Goal: Task Accomplishment & Management: Use online tool/utility

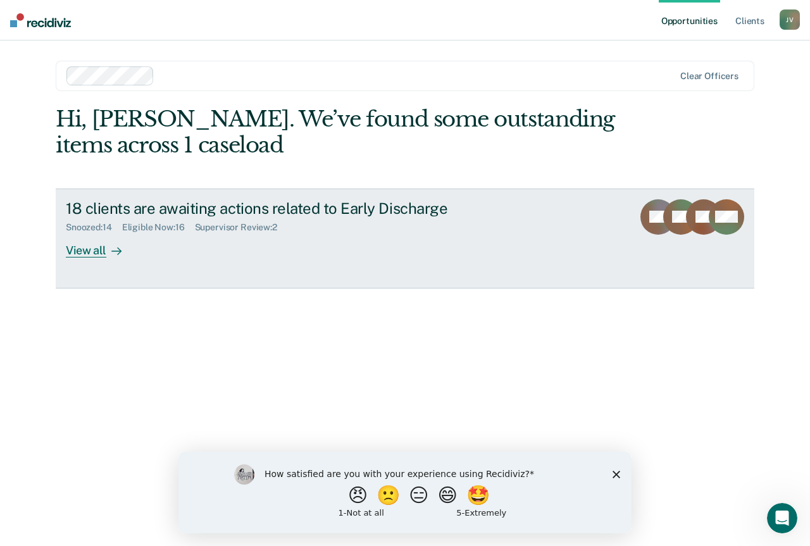
click at [80, 248] on div "View all" at bounding box center [101, 245] width 71 height 25
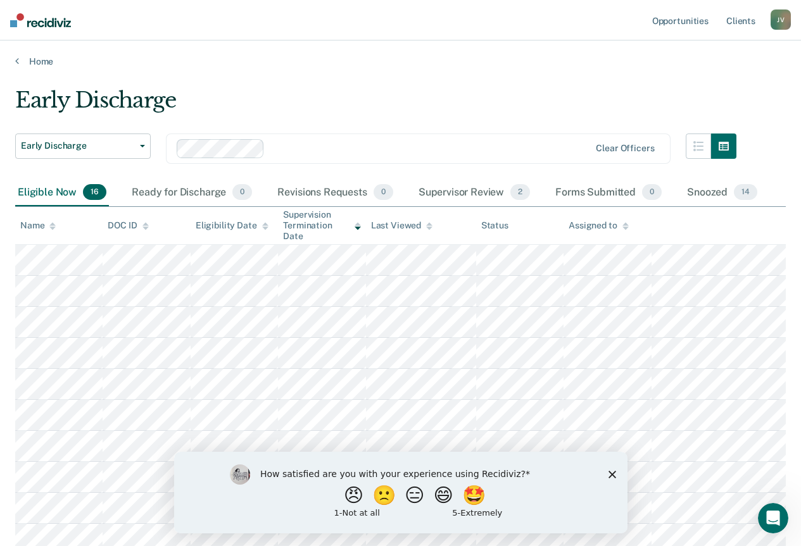
click at [612, 478] on div "How satisfied are you with your experience using Recidiviz? 😠 🙁 😑 😄 🤩 1 - Not a…" at bounding box center [399, 492] width 453 height 82
click at [608, 472] on icon "Close survey" at bounding box center [612, 474] width 8 height 8
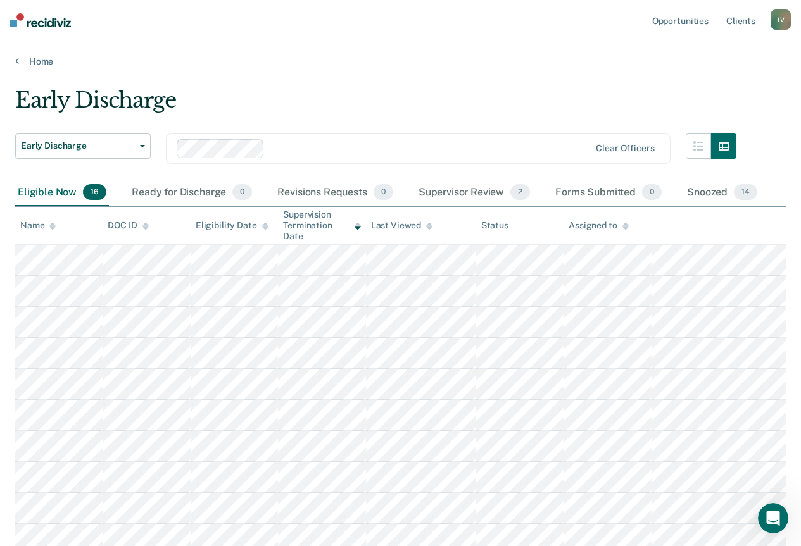
click at [239, 223] on div "Eligibility Date" at bounding box center [232, 225] width 73 height 11
click at [264, 229] on icon at bounding box center [265, 228] width 6 height 3
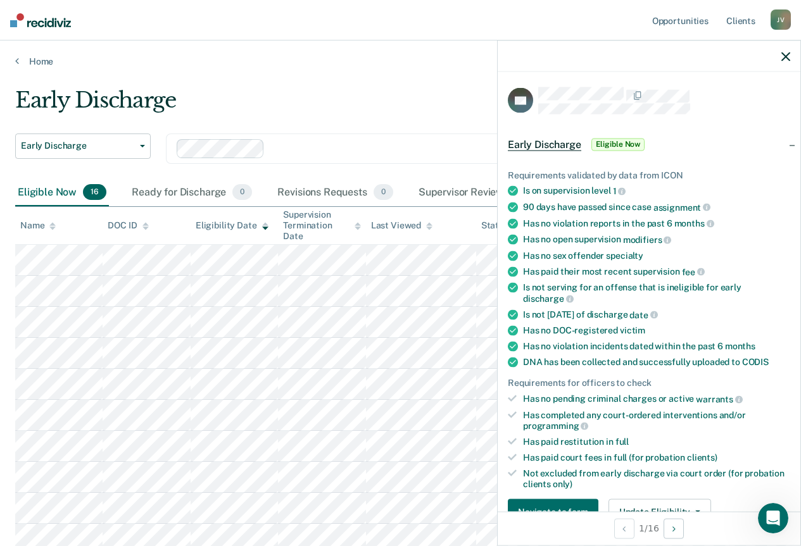
scroll to position [63, 0]
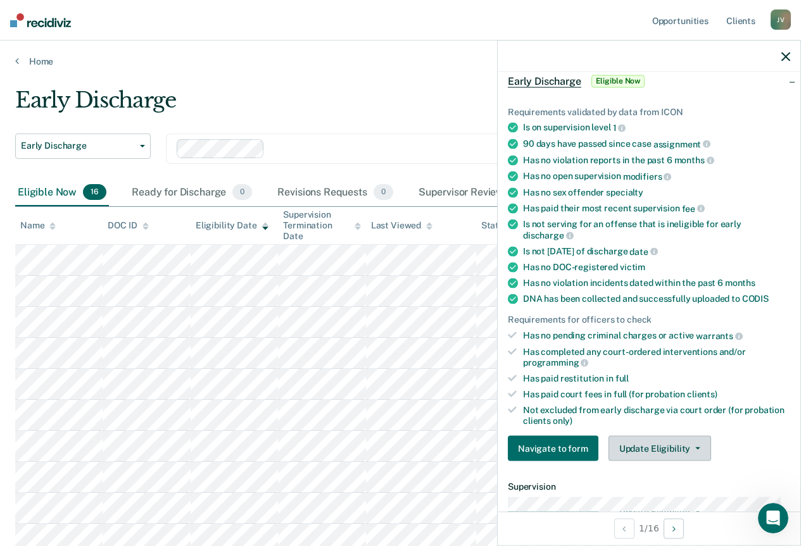
click at [662, 449] on button "Update Eligibility" at bounding box center [659, 448] width 103 height 25
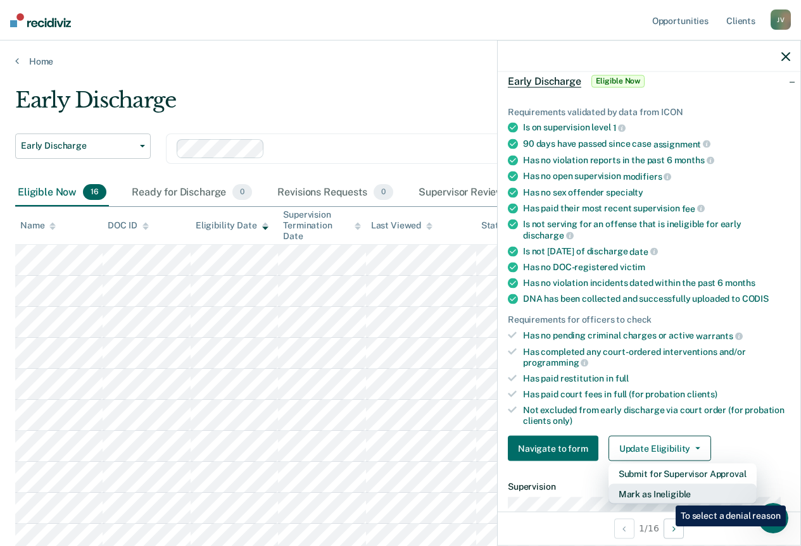
click at [666, 496] on button "Mark as Ineligible" at bounding box center [682, 494] width 148 height 20
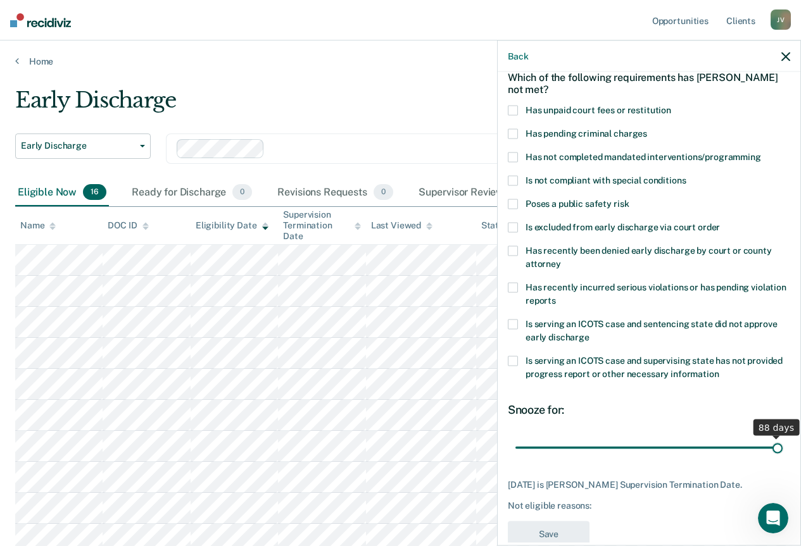
drag, startPoint x: 603, startPoint y: 450, endPoint x: 778, endPoint y: 446, distance: 174.8
type input "88"
click at [778, 446] on input "range" at bounding box center [648, 448] width 267 height 22
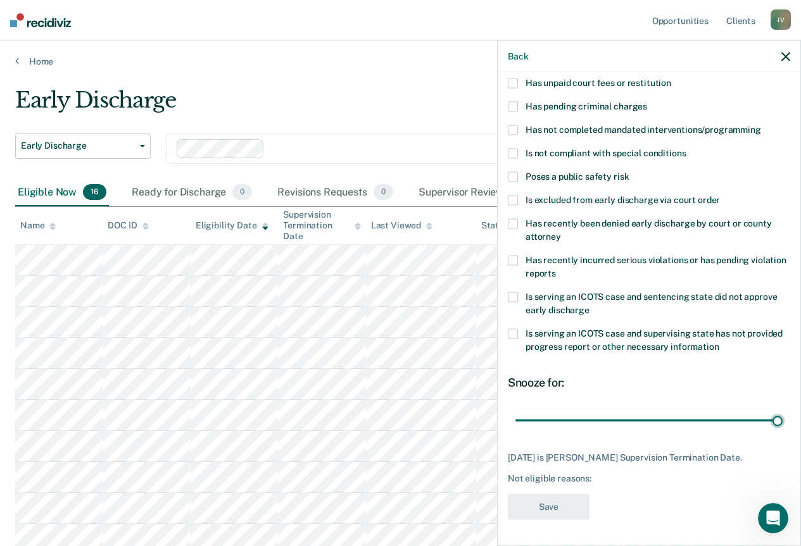
scroll to position [36, 0]
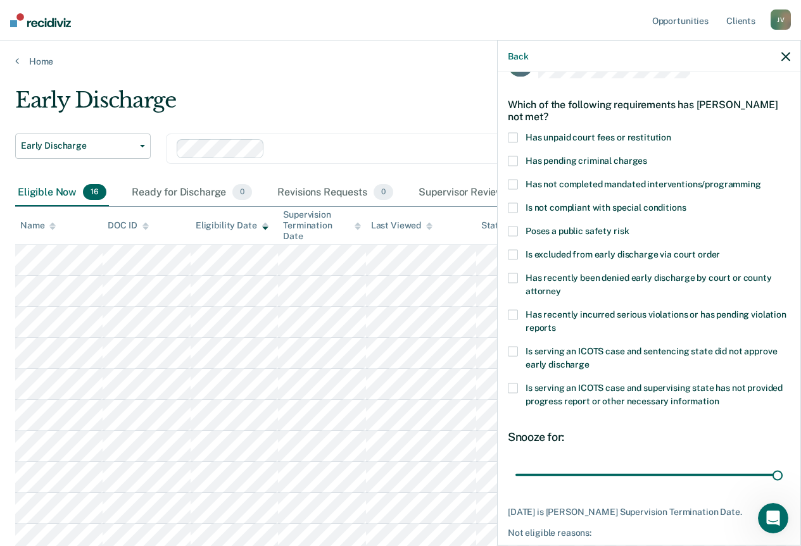
click at [521, 137] on label "Has unpaid court fees or restitution" at bounding box center [649, 139] width 282 height 13
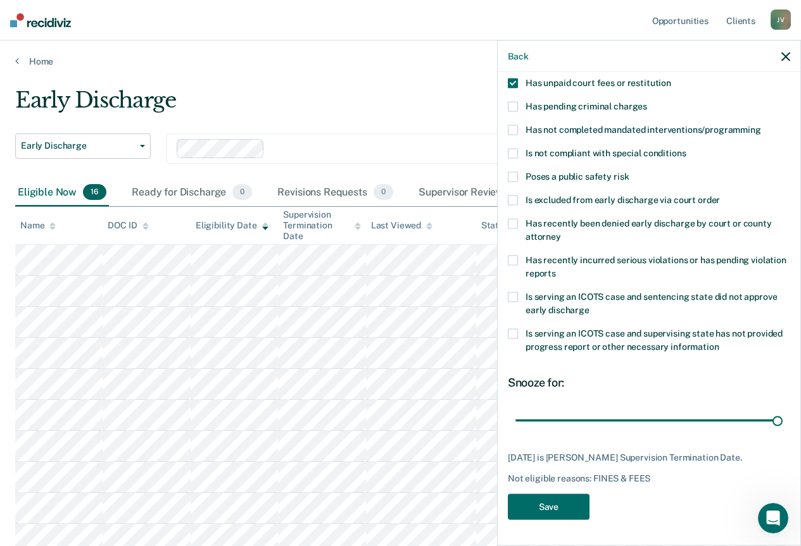
scroll to position [63, 0]
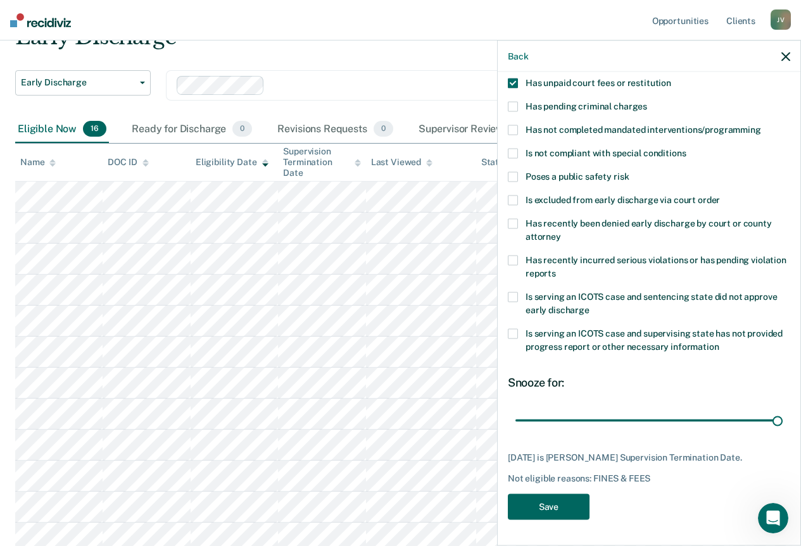
click at [552, 510] on button "Save" at bounding box center [549, 508] width 82 height 26
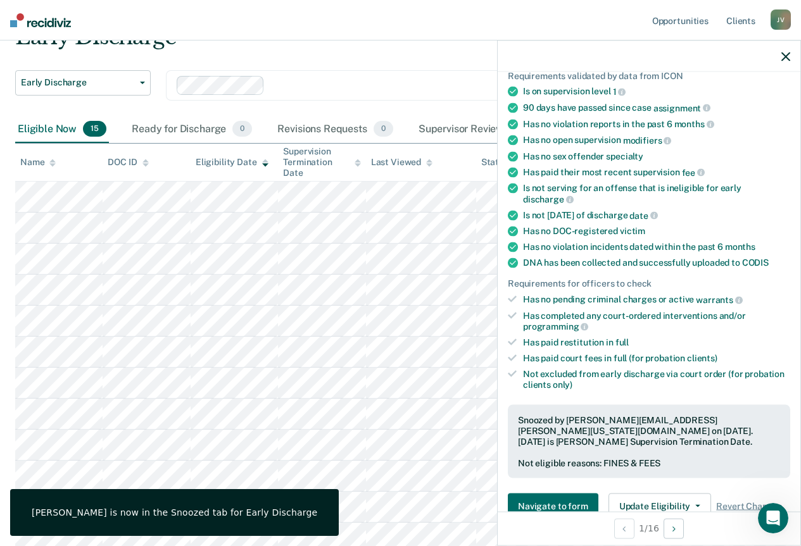
click at [786, 52] on icon "button" at bounding box center [785, 56] width 9 height 9
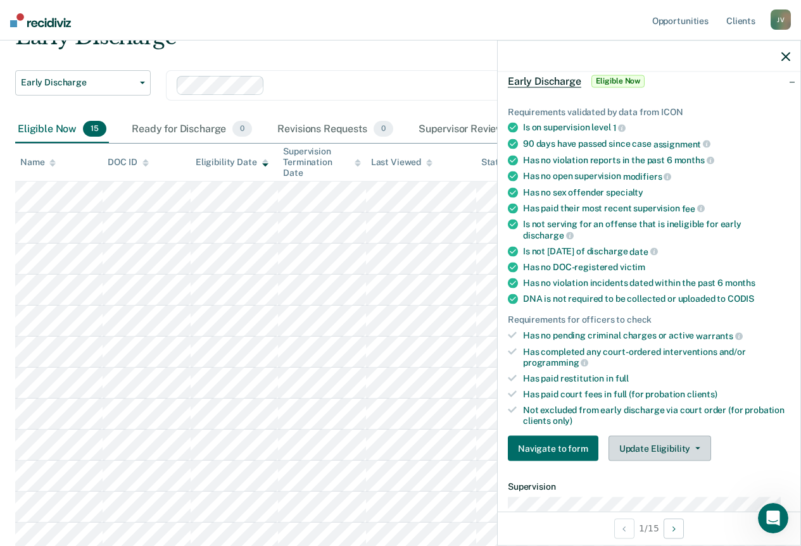
click at [660, 443] on button "Update Eligibility" at bounding box center [659, 448] width 103 height 25
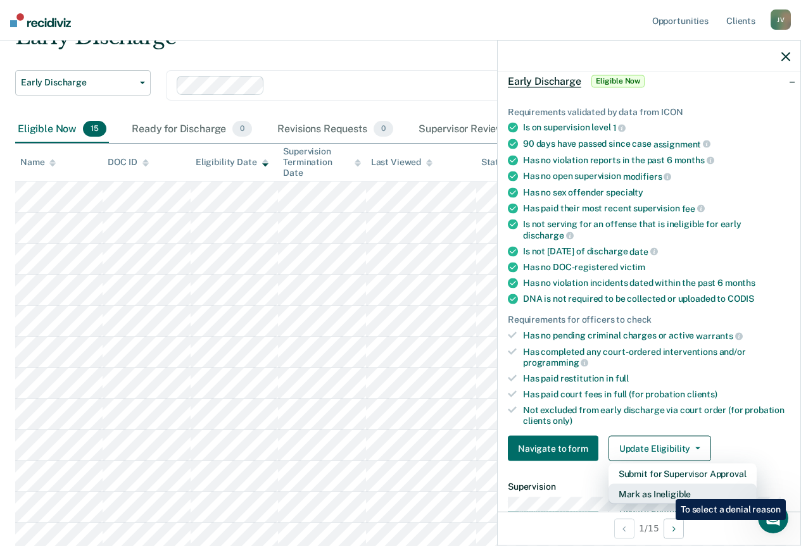
click at [667, 491] on button "Mark as Ineligible" at bounding box center [682, 494] width 148 height 20
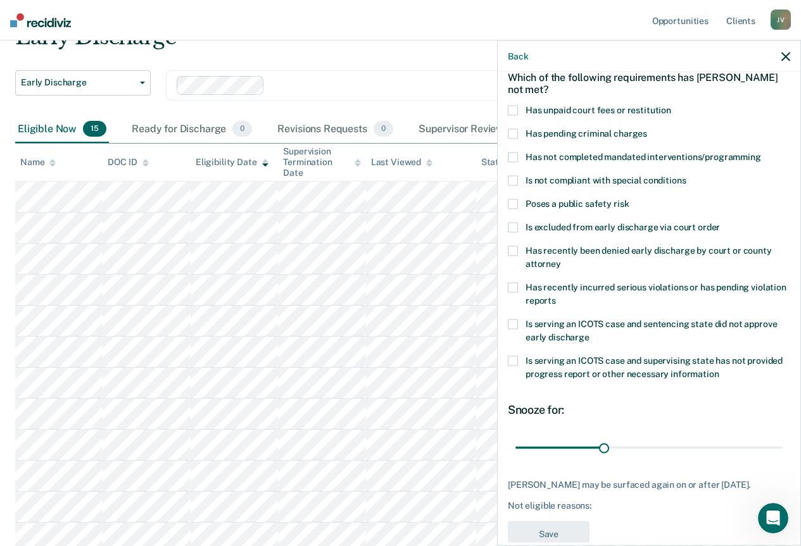
click at [516, 115] on label "Has unpaid court fees or restitution" at bounding box center [649, 112] width 282 height 13
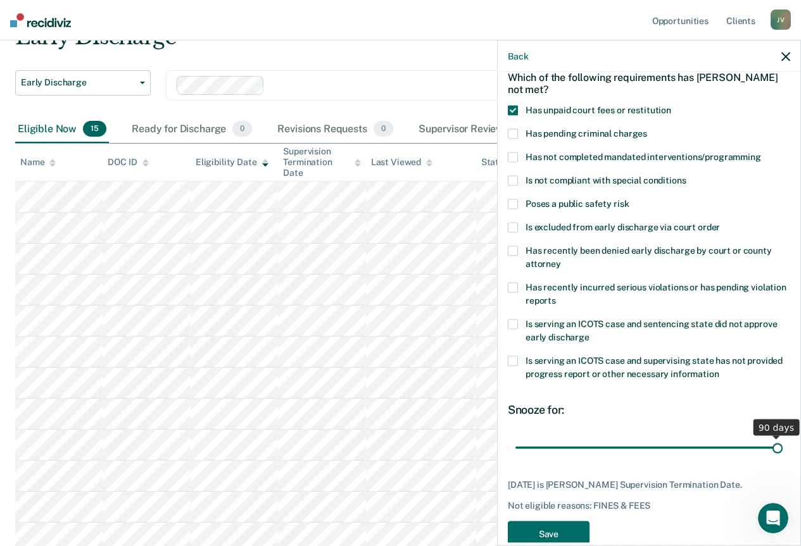
drag, startPoint x: 603, startPoint y: 446, endPoint x: 774, endPoint y: 446, distance: 171.6
type input "90"
click at [774, 446] on input "range" at bounding box center [648, 448] width 267 height 22
click at [575, 530] on button "Save" at bounding box center [549, 535] width 82 height 26
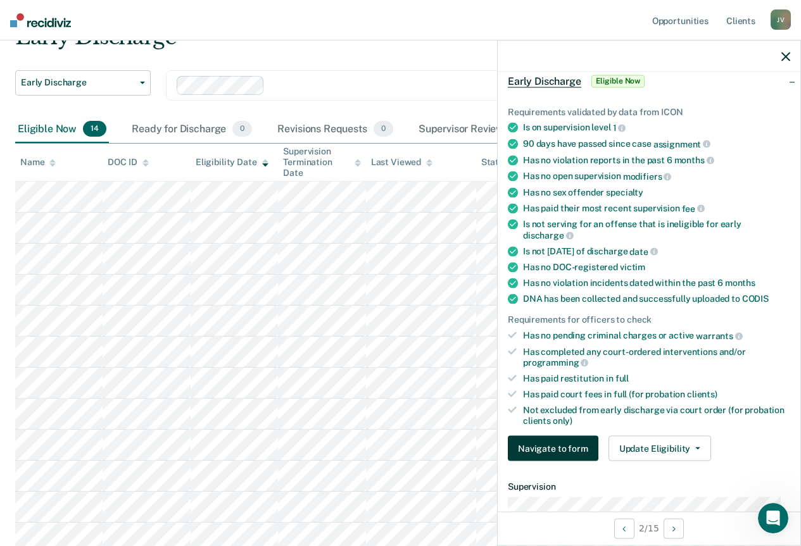
scroll to position [127, 0]
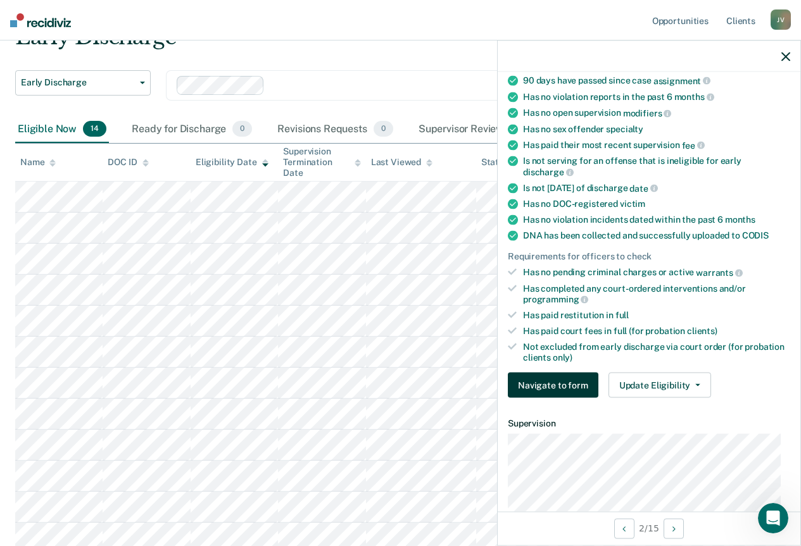
click at [558, 382] on button "Navigate to form" at bounding box center [553, 385] width 91 height 25
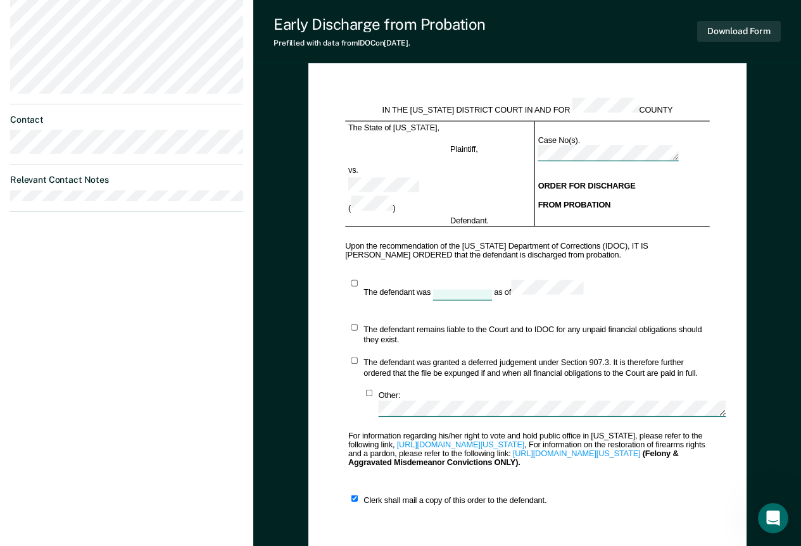
scroll to position [380, 0]
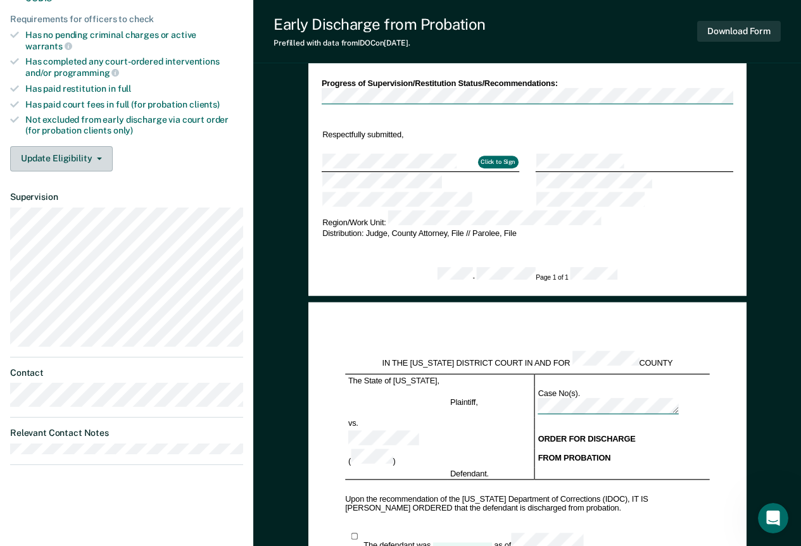
click at [53, 151] on button "Update Eligibility" at bounding box center [61, 158] width 103 height 25
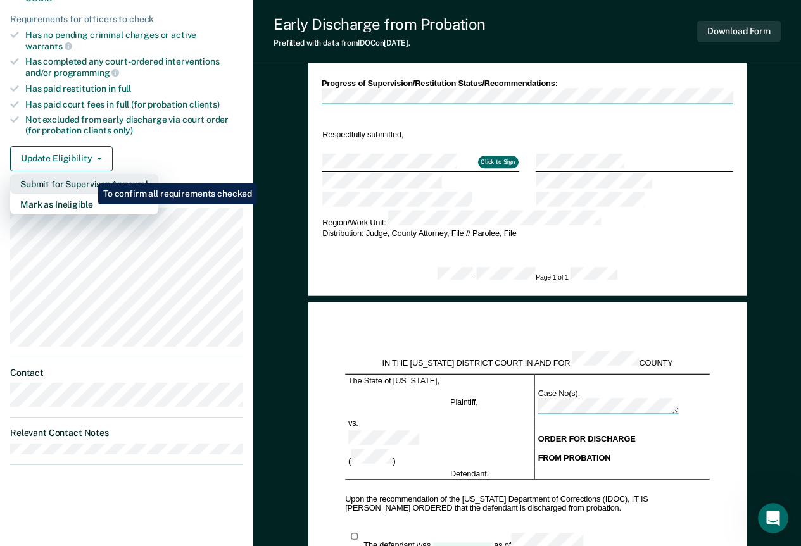
click at [89, 174] on button "Submit for Supervisor Approval" at bounding box center [84, 184] width 148 height 20
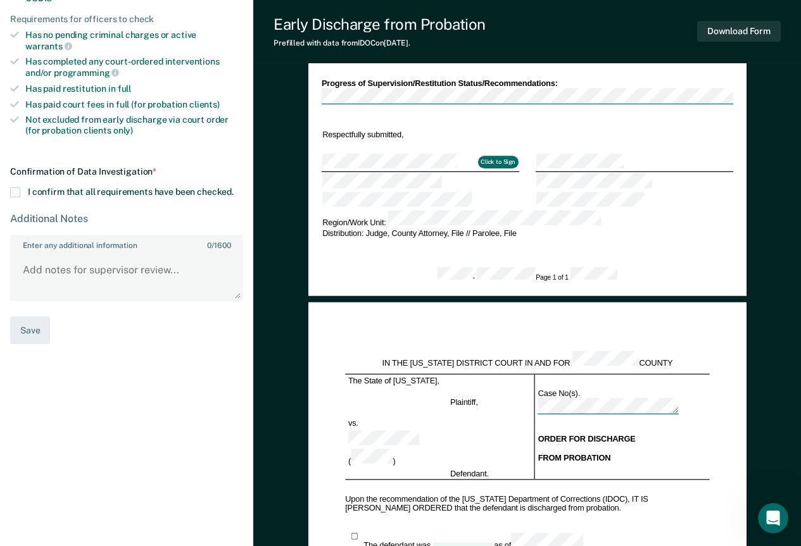
scroll to position [190, 0]
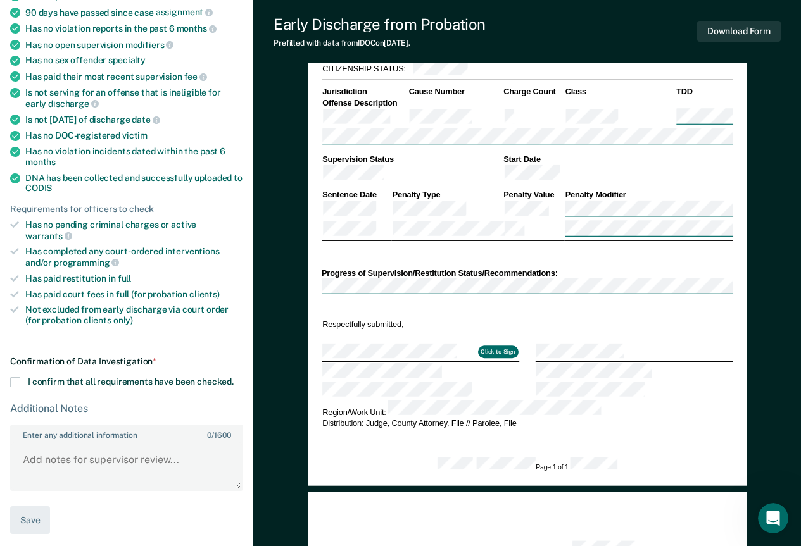
click at [18, 377] on span at bounding box center [15, 382] width 10 height 10
click at [234, 377] on input "I confirm that all requirements have been checked." at bounding box center [234, 377] width 0 height 0
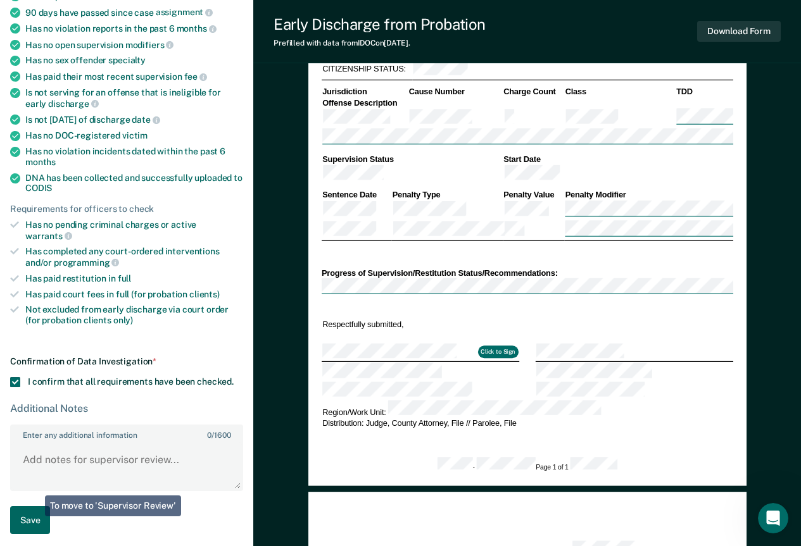
click at [31, 510] on button "Save" at bounding box center [30, 521] width 40 height 28
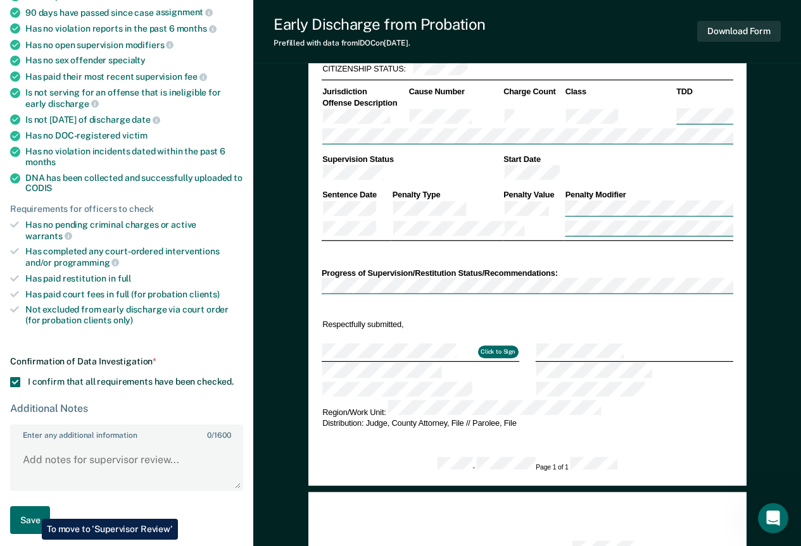
type textarea "x"
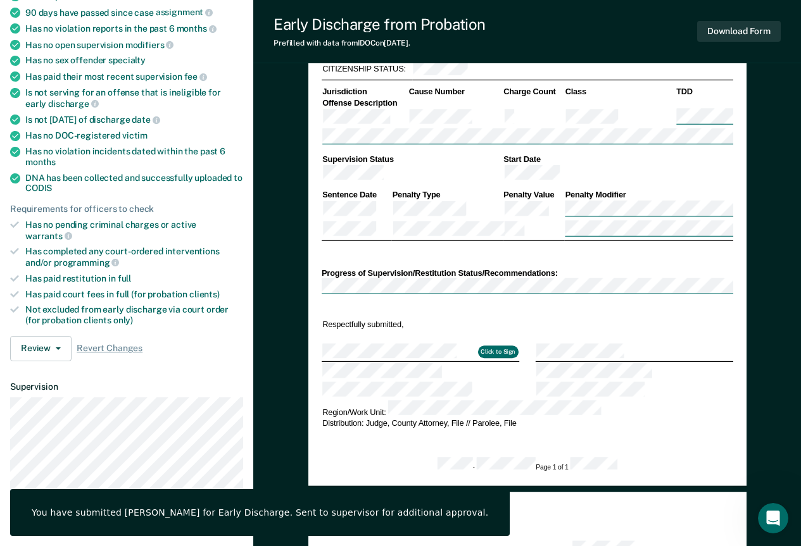
scroll to position [0, 0]
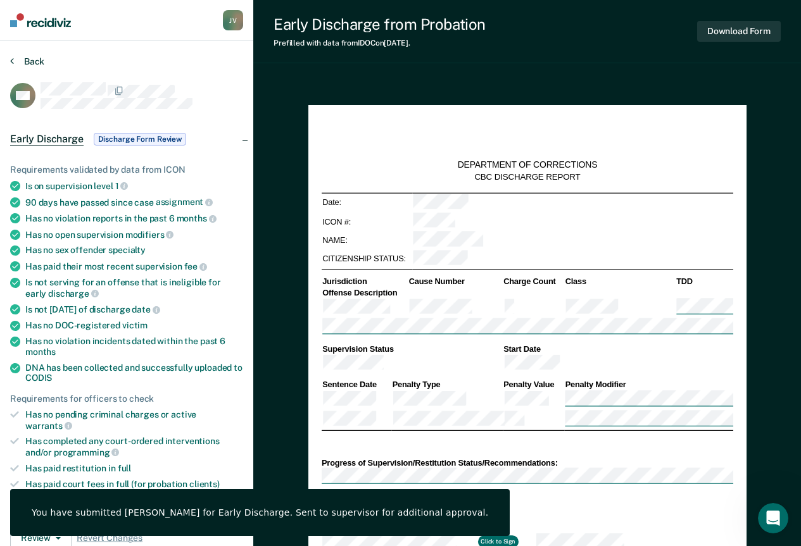
click at [14, 56] on button "Back" at bounding box center [27, 61] width 34 height 11
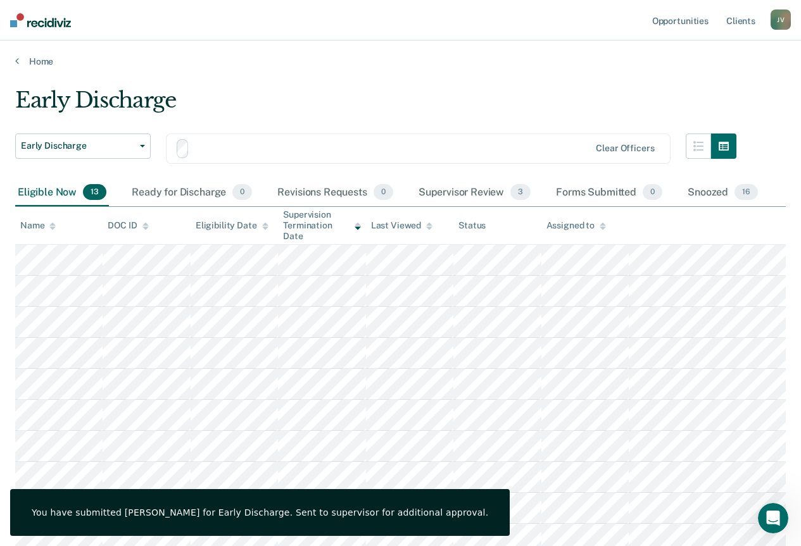
scroll to position [63, 0]
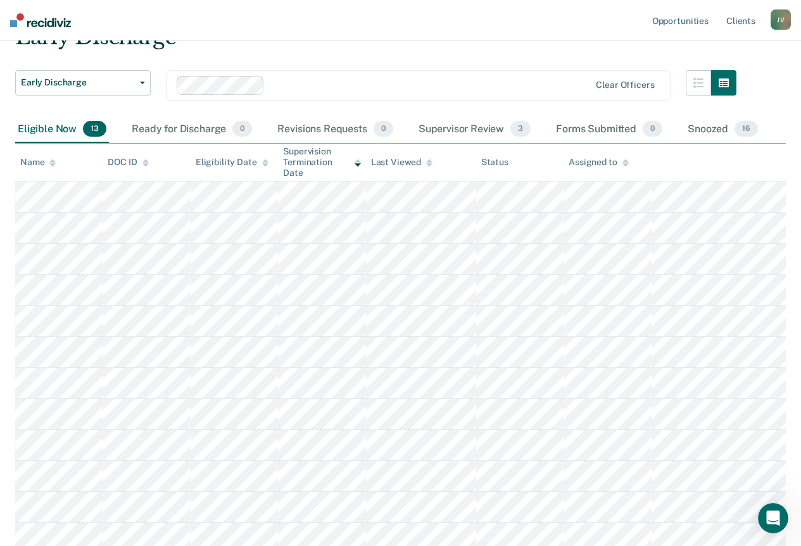
click at [262, 163] on icon at bounding box center [265, 163] width 6 height 8
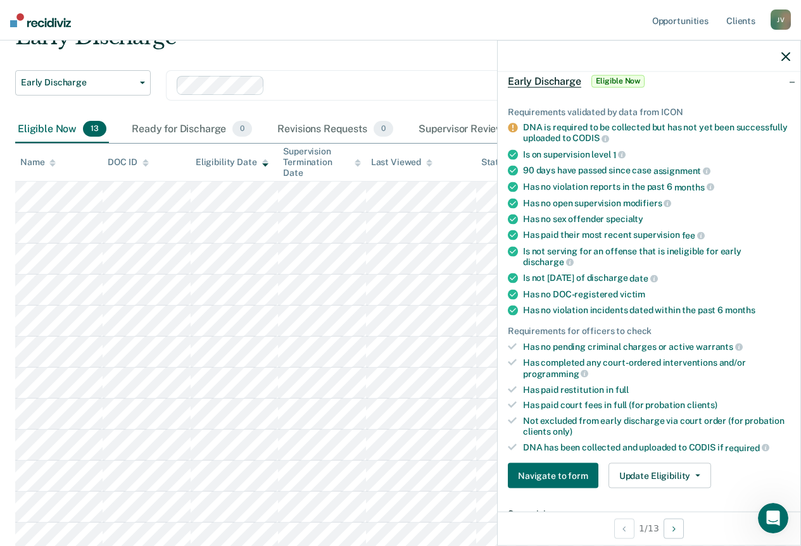
scroll to position [127, 0]
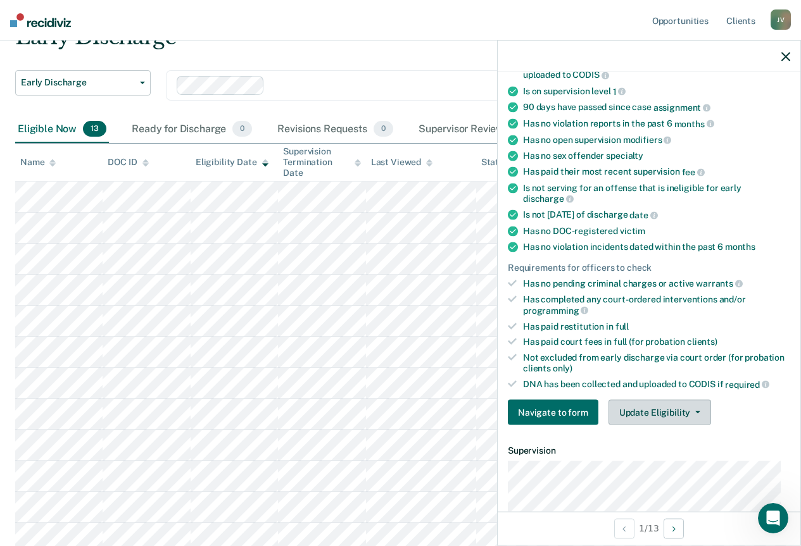
click at [663, 405] on button "Update Eligibility" at bounding box center [659, 412] width 103 height 25
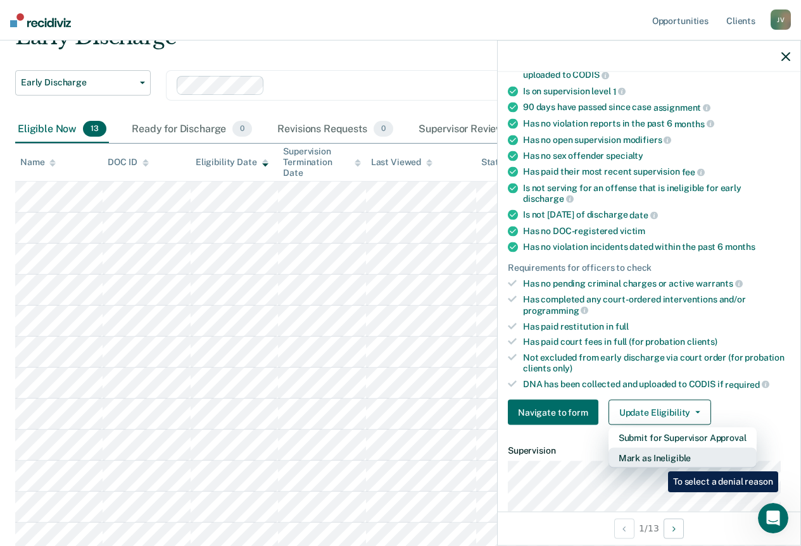
click at [659, 462] on button "Mark as Ineligible" at bounding box center [682, 458] width 148 height 20
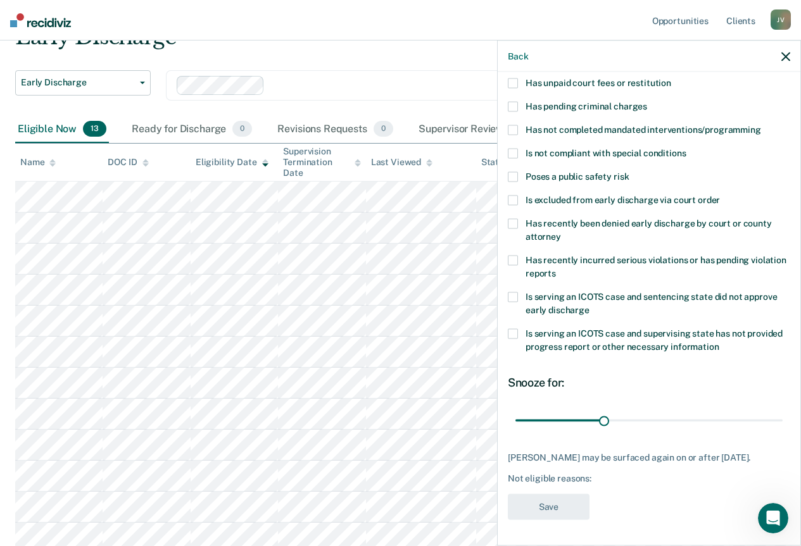
scroll to position [36, 0]
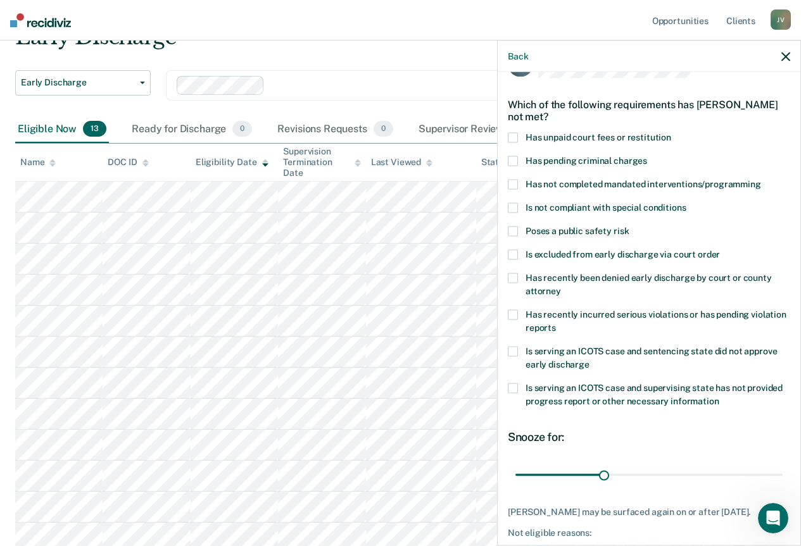
drag, startPoint x: 510, startPoint y: 140, endPoint x: 519, endPoint y: 146, distance: 10.0
click at [510, 140] on span at bounding box center [513, 138] width 10 height 10
drag, startPoint x: 600, startPoint y: 476, endPoint x: 788, endPoint y: 473, distance: 188.7
type input "90"
click at [783, 473] on input "range" at bounding box center [648, 475] width 267 height 22
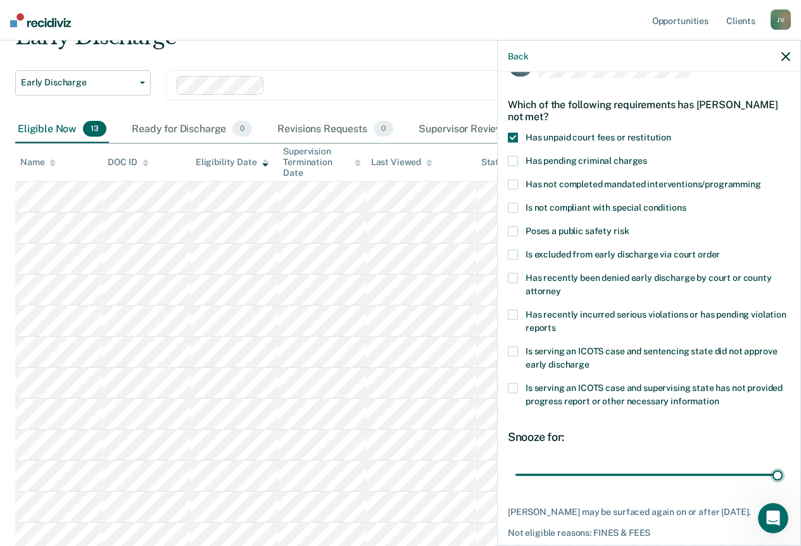
scroll to position [99, 0]
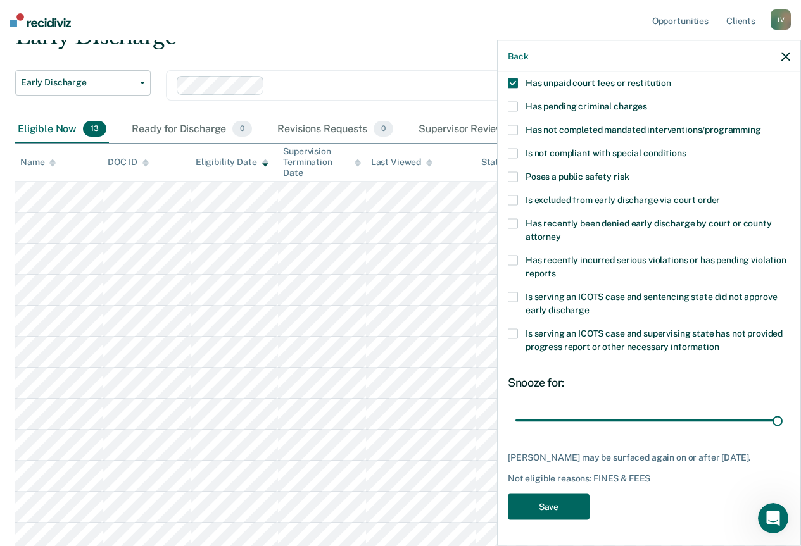
click at [574, 505] on button "Save" at bounding box center [549, 508] width 82 height 26
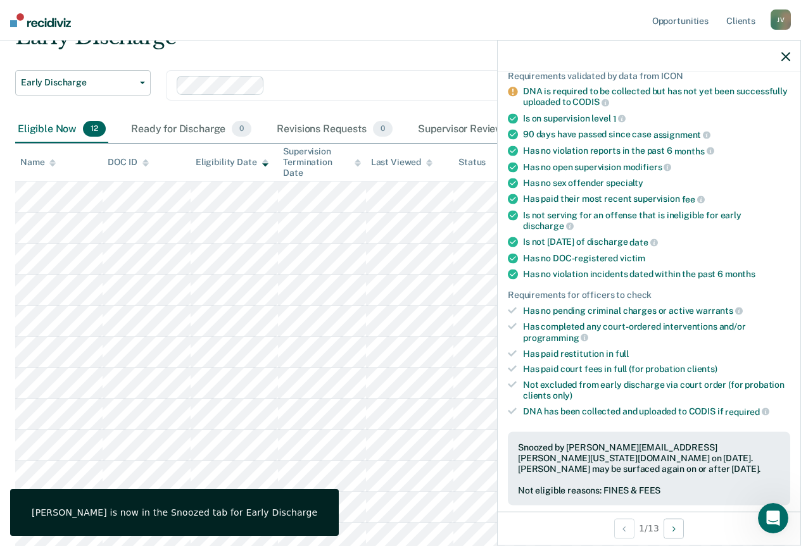
click at [787, 54] on icon "button" at bounding box center [785, 56] width 9 height 9
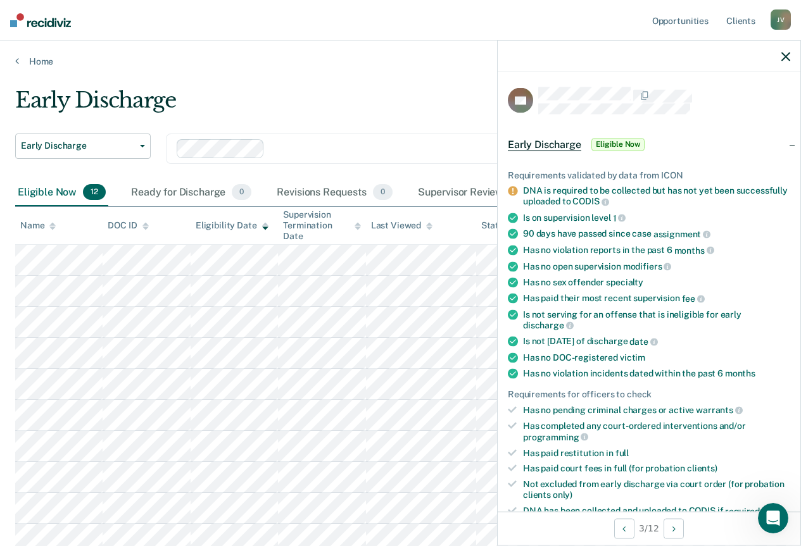
scroll to position [190, 0]
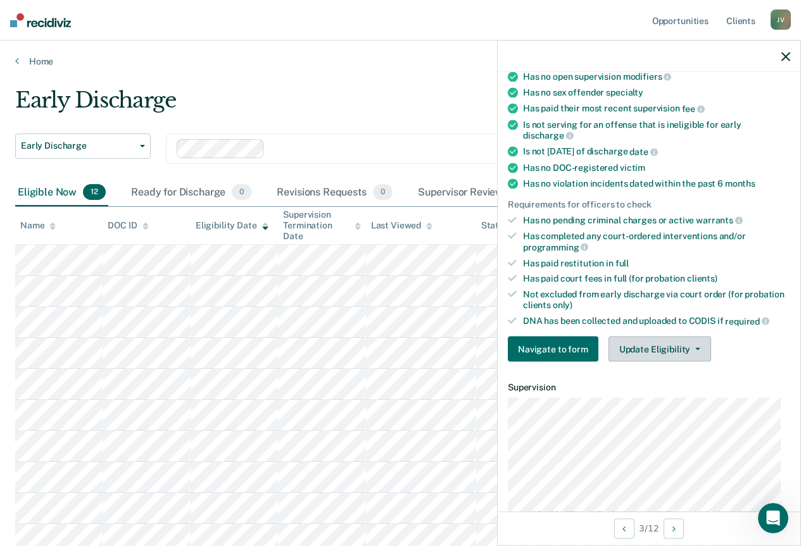
click at [663, 353] on button "Update Eligibility" at bounding box center [659, 349] width 103 height 25
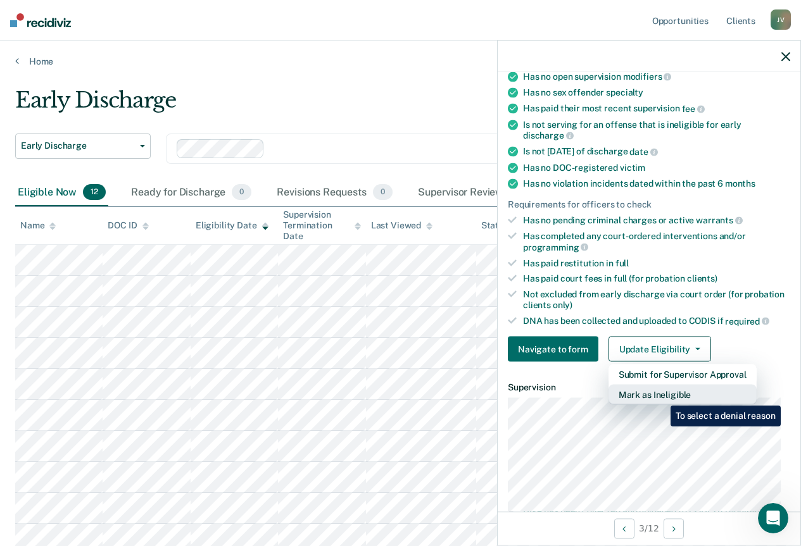
click at [661, 396] on button "Mark as Ineligible" at bounding box center [682, 395] width 148 height 20
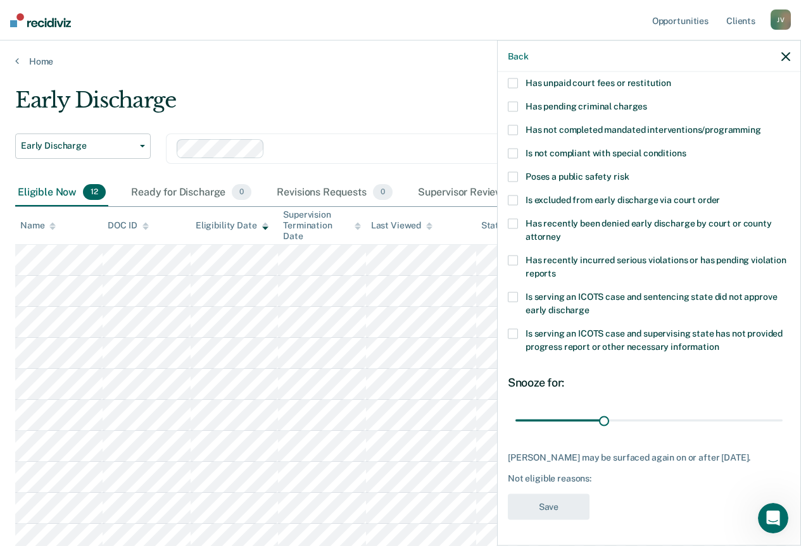
scroll to position [36, 0]
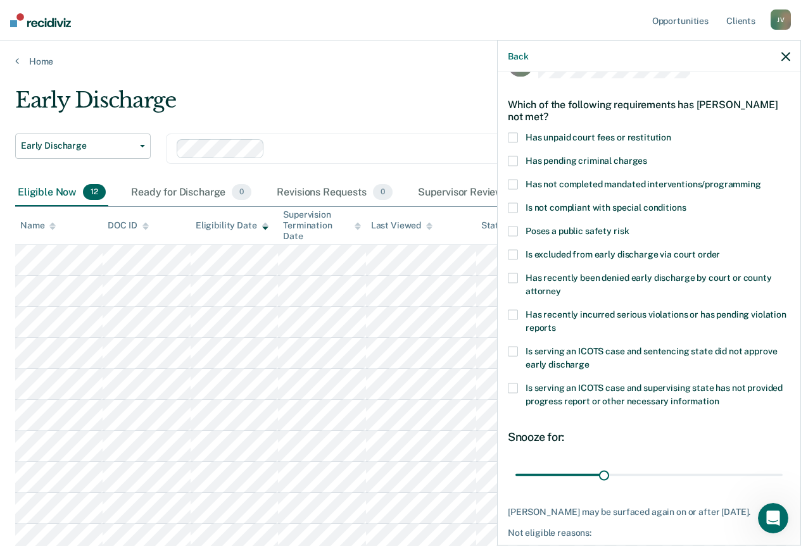
click at [517, 139] on span at bounding box center [513, 138] width 10 height 10
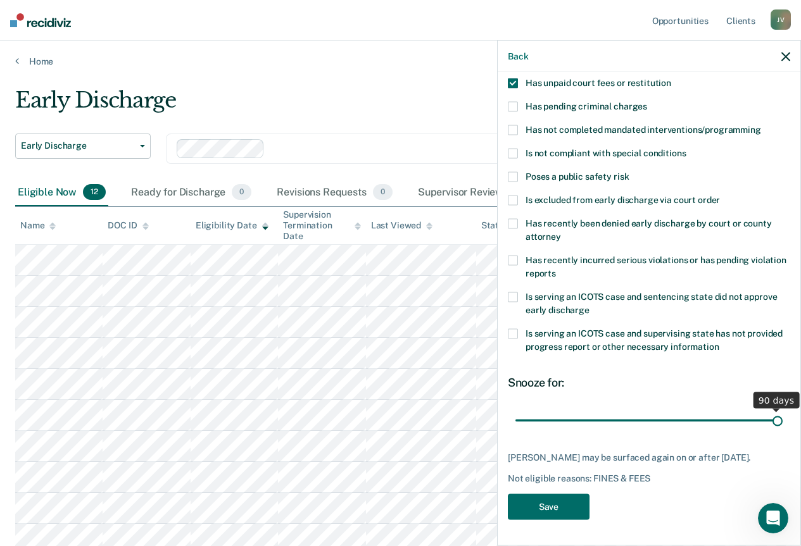
drag, startPoint x: 600, startPoint y: 413, endPoint x: 798, endPoint y: 407, distance: 198.3
type input "90"
click at [783, 410] on input "range" at bounding box center [648, 421] width 267 height 22
click at [554, 516] on button "Save" at bounding box center [549, 508] width 82 height 26
